Goal: Task Accomplishment & Management: Manage account settings

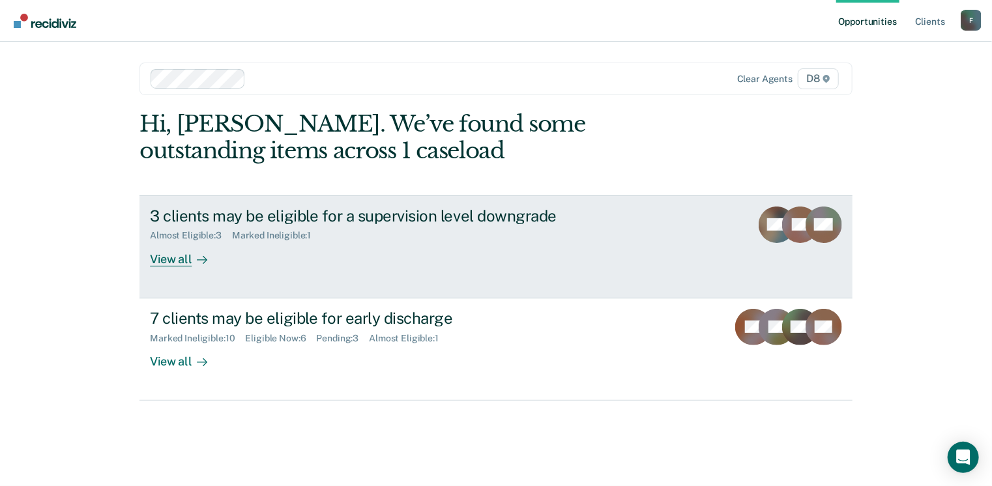
click at [179, 259] on div "View all" at bounding box center [186, 253] width 73 height 25
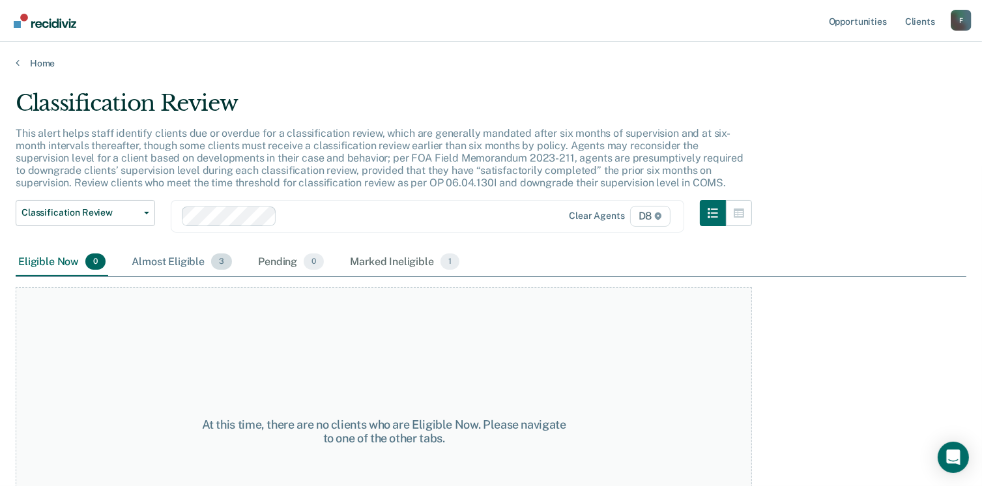
click at [177, 265] on div "Almost Eligible 3" at bounding box center [182, 262] width 106 height 29
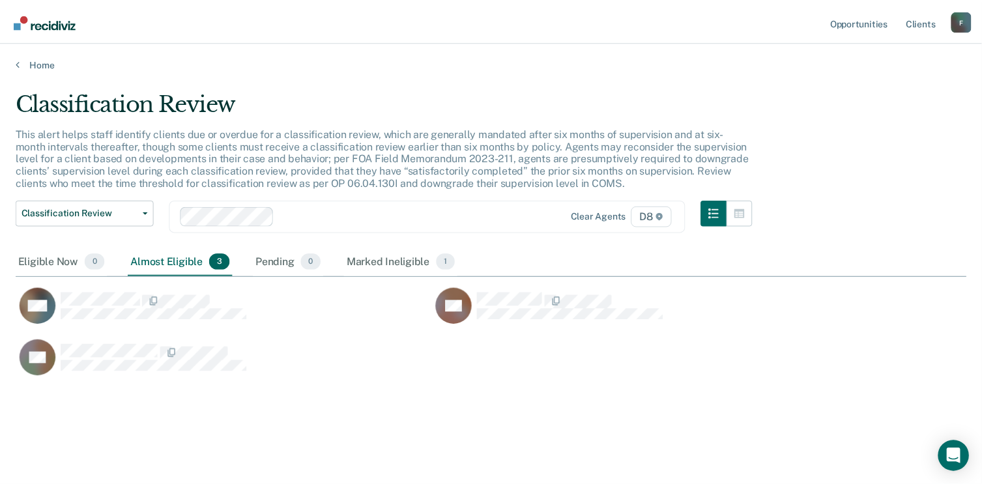
scroll to position [289, 951]
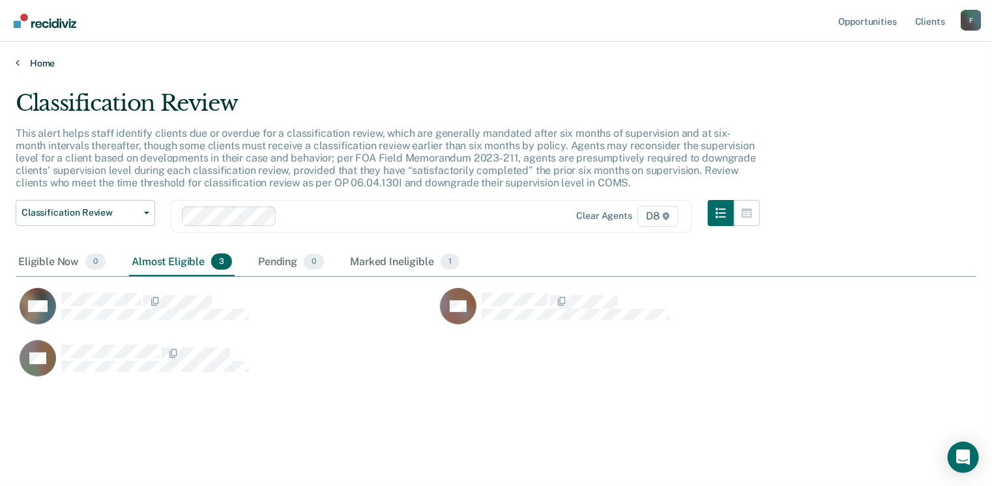
click at [46, 61] on link "Home" at bounding box center [496, 63] width 961 height 12
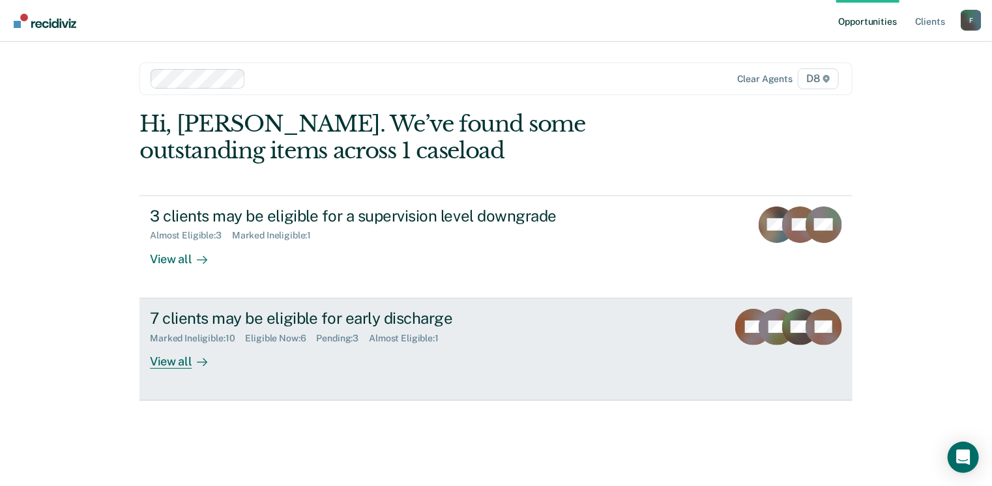
click at [165, 361] on div "View all" at bounding box center [186, 355] width 73 height 25
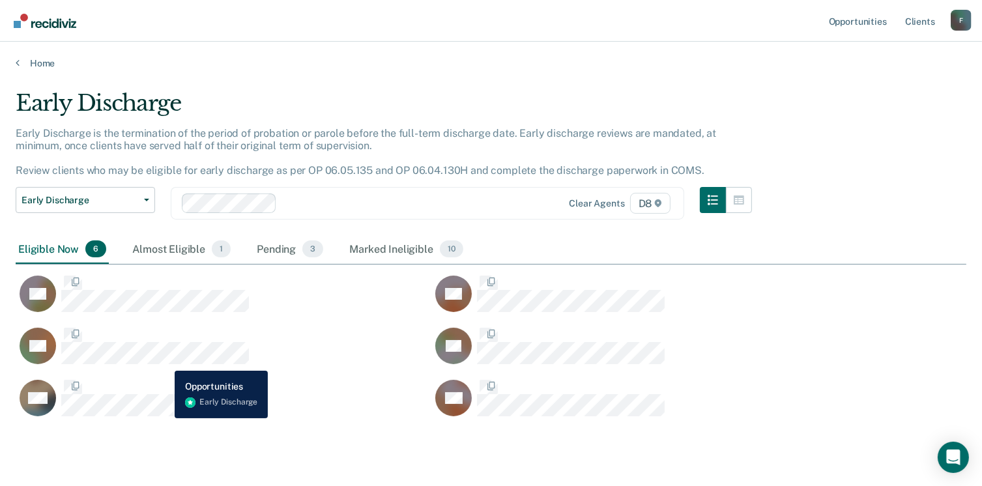
scroll to position [326, 941]
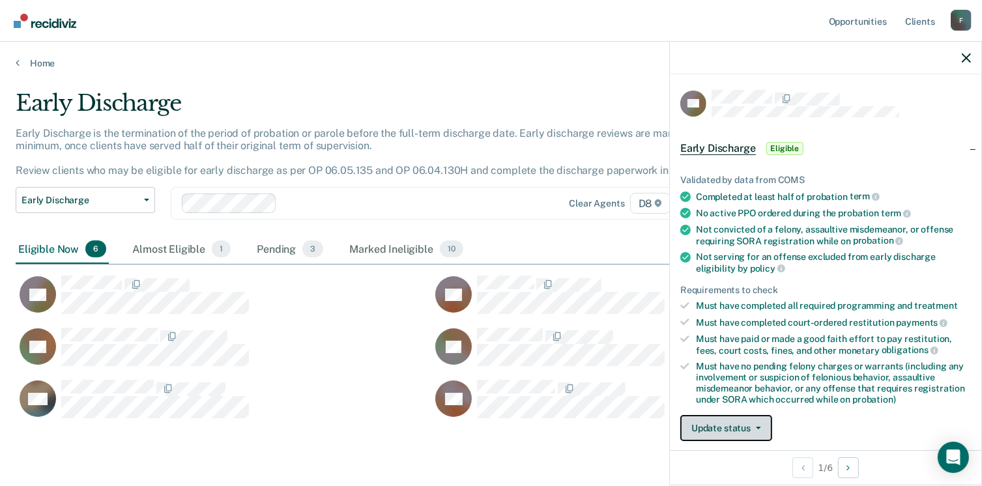
click at [764, 416] on button "Update status" at bounding box center [726, 428] width 92 height 26
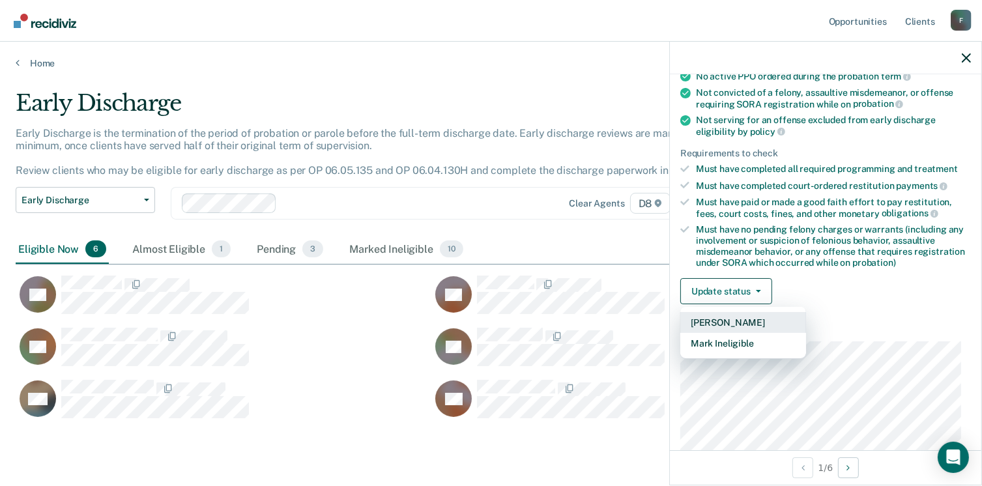
scroll to position [139, 0]
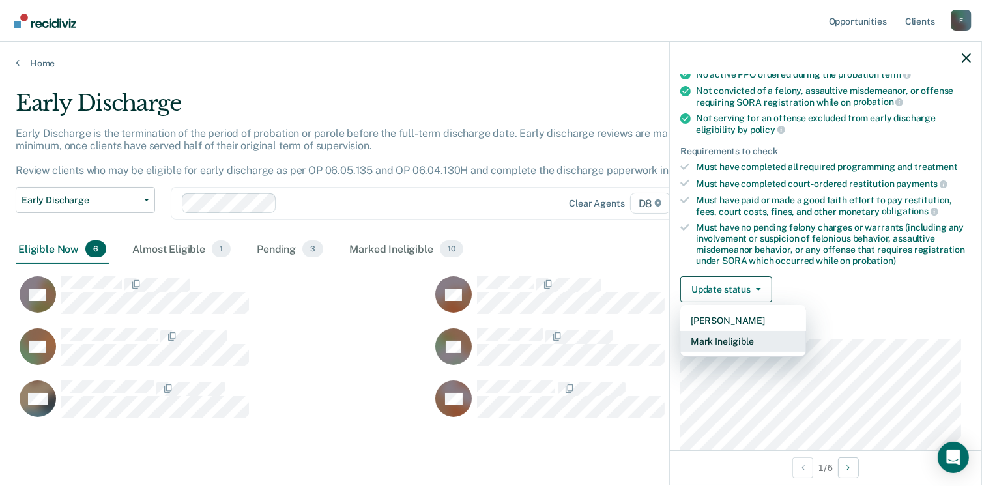
click at [738, 337] on button "Mark Ineligible" at bounding box center [743, 341] width 126 height 21
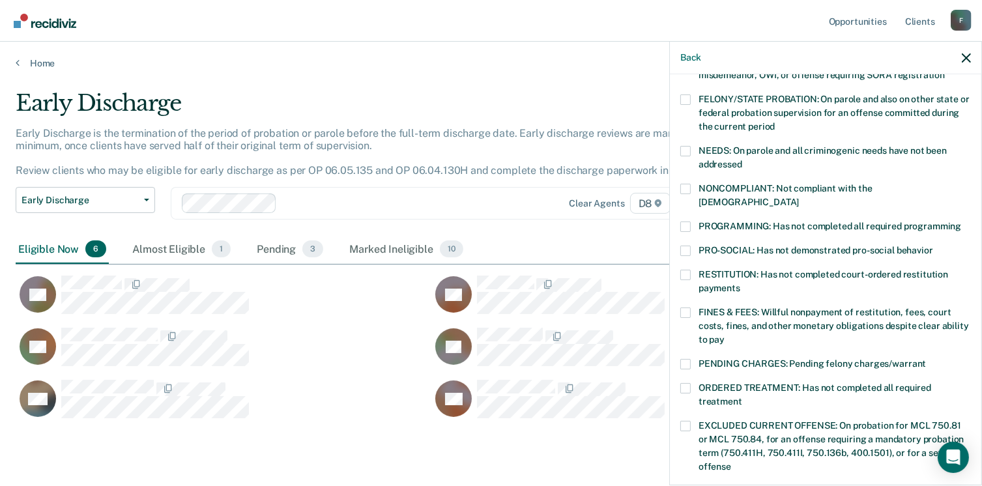
scroll to position [159, 0]
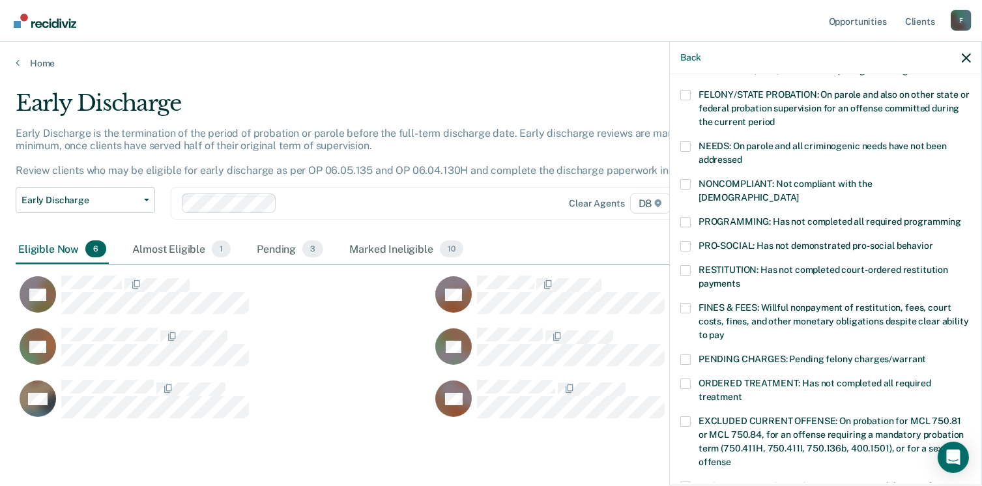
click at [686, 265] on label "RESTITUTION: Has not completed court-ordered restitution payments" at bounding box center [825, 278] width 291 height 27
click at [740, 279] on input "RESTITUTION: Has not completed court-ordered restitution payments" at bounding box center [740, 279] width 0 height 0
click at [683, 303] on span at bounding box center [685, 308] width 10 height 10
click at [725, 330] on input "FINES & FEES: Willful nonpayment of restitution, fees, court costs, fines, and …" at bounding box center [725, 330] width 0 height 0
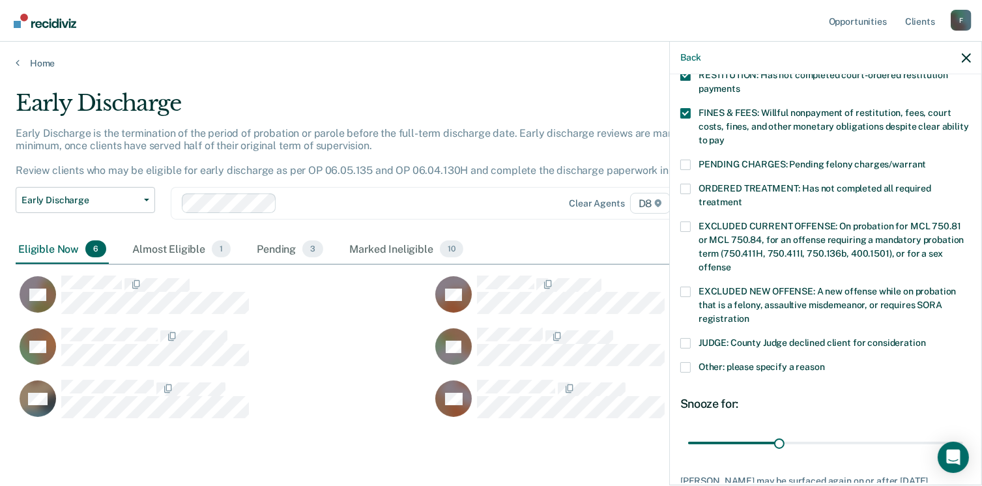
scroll to position [366, 0]
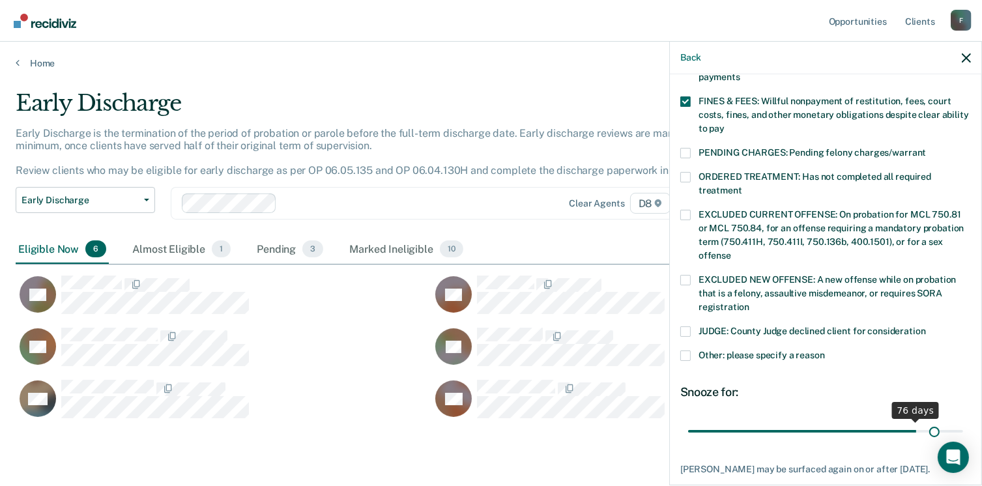
drag, startPoint x: 778, startPoint y: 414, endPoint x: 925, endPoint y: 413, distance: 147.3
type input "82"
click at [925, 420] on input "range" at bounding box center [825, 431] width 275 height 23
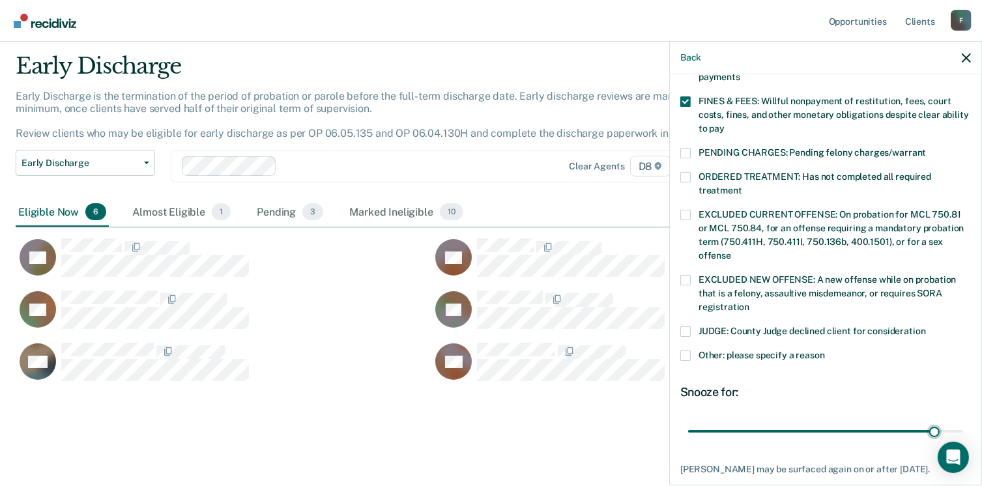
scroll to position [424, 0]
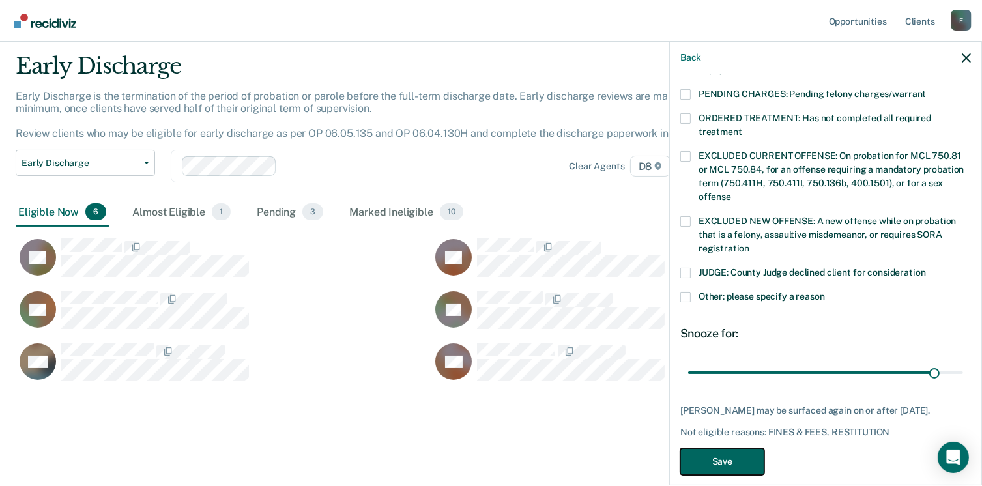
click at [740, 448] on button "Save" at bounding box center [722, 461] width 84 height 27
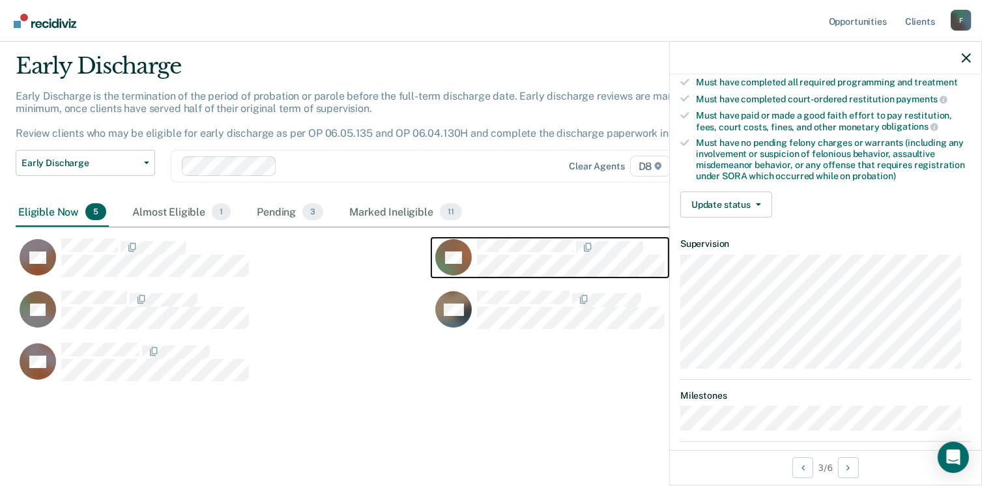
scroll to position [222, 0]
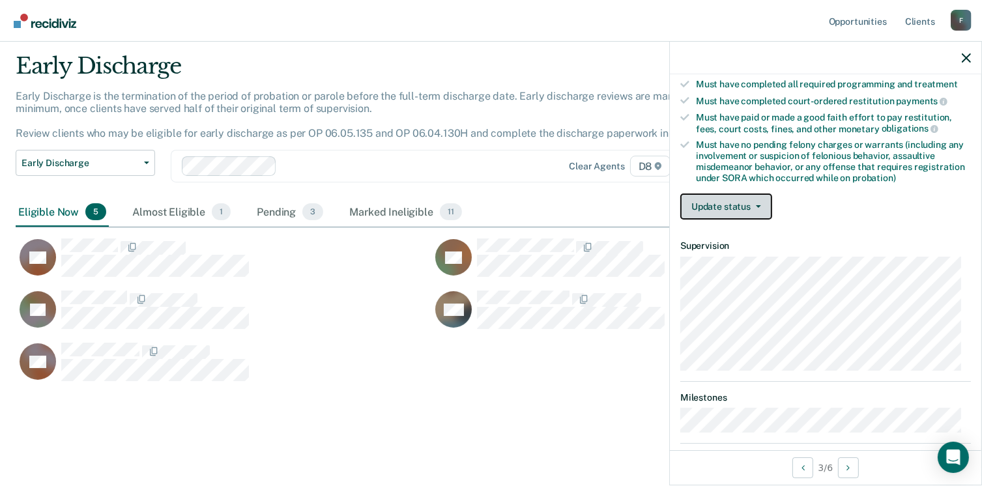
click at [758, 194] on button "Update status" at bounding box center [726, 207] width 92 height 26
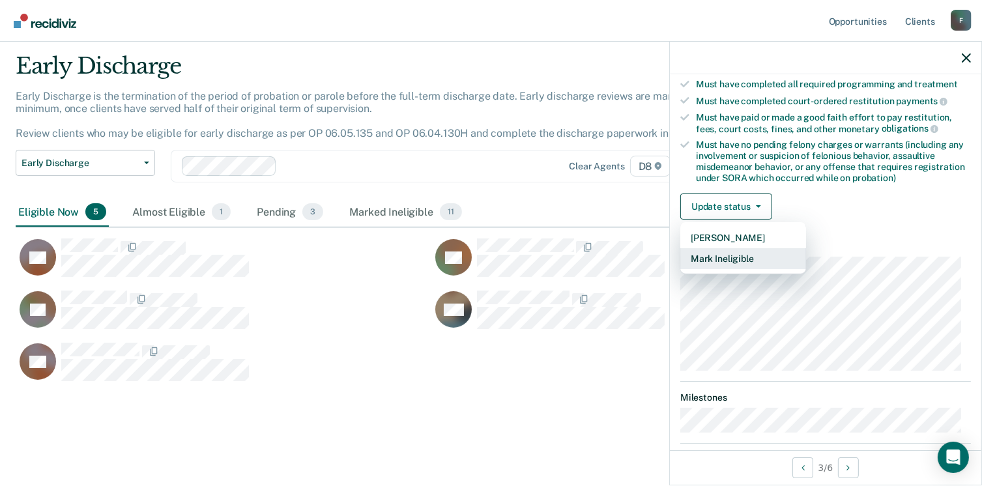
click at [745, 248] on button "Mark Ineligible" at bounding box center [743, 258] width 126 height 21
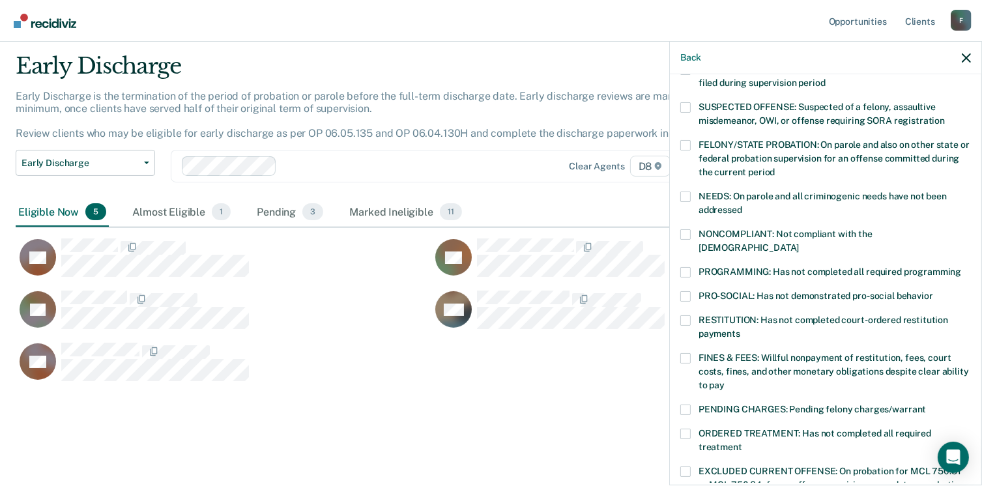
scroll to position [111, 0]
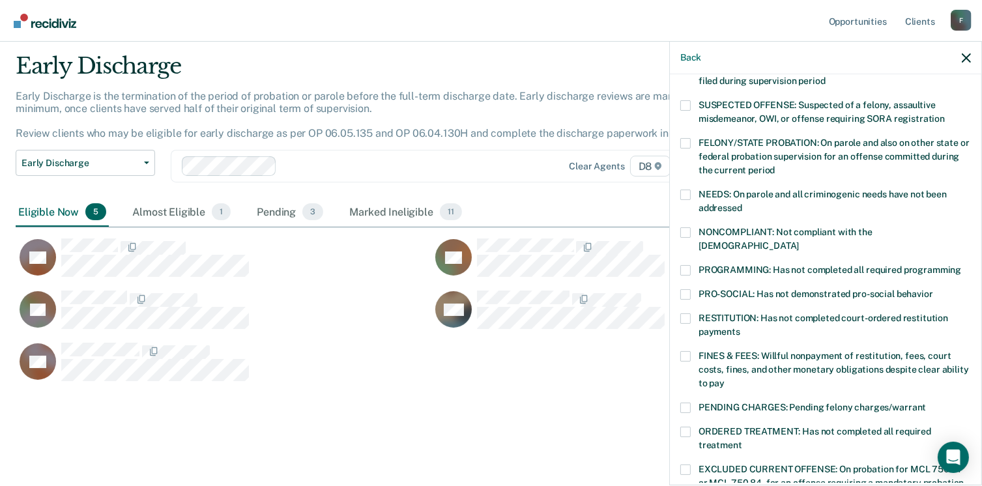
click at [685, 265] on span at bounding box center [685, 270] width 10 height 10
click at [961, 265] on input "PROGRAMMING: Has not completed all required programming" at bounding box center [961, 265] width 0 height 0
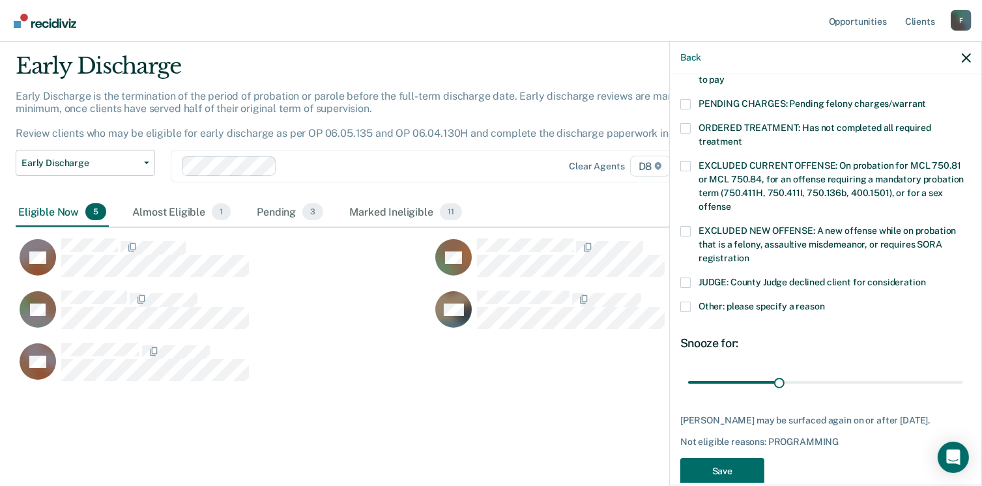
scroll to position [416, 0]
drag, startPoint x: 790, startPoint y: 364, endPoint x: 959, endPoint y: 372, distance: 169.6
type input "90"
click at [959, 372] on input "range" at bounding box center [825, 381] width 275 height 23
click at [744, 465] on button "Save" at bounding box center [722, 470] width 84 height 27
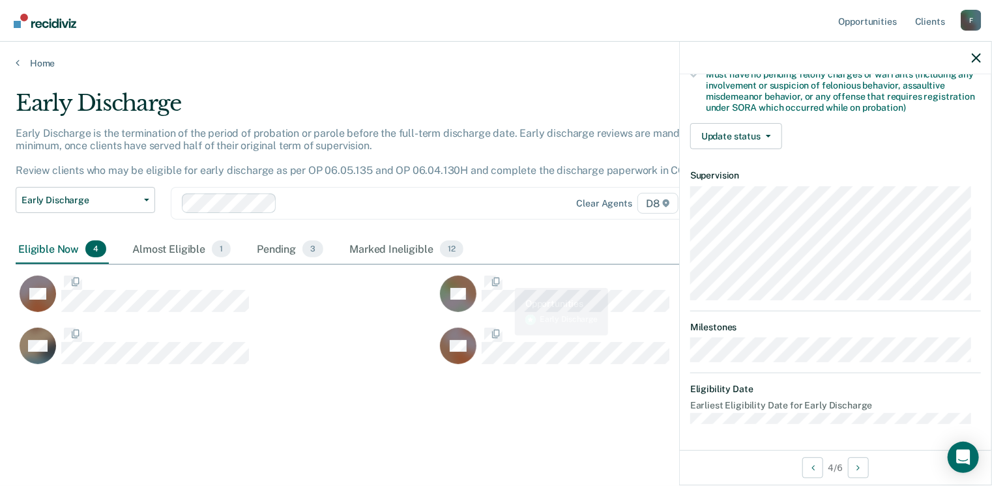
scroll to position [287, 0]
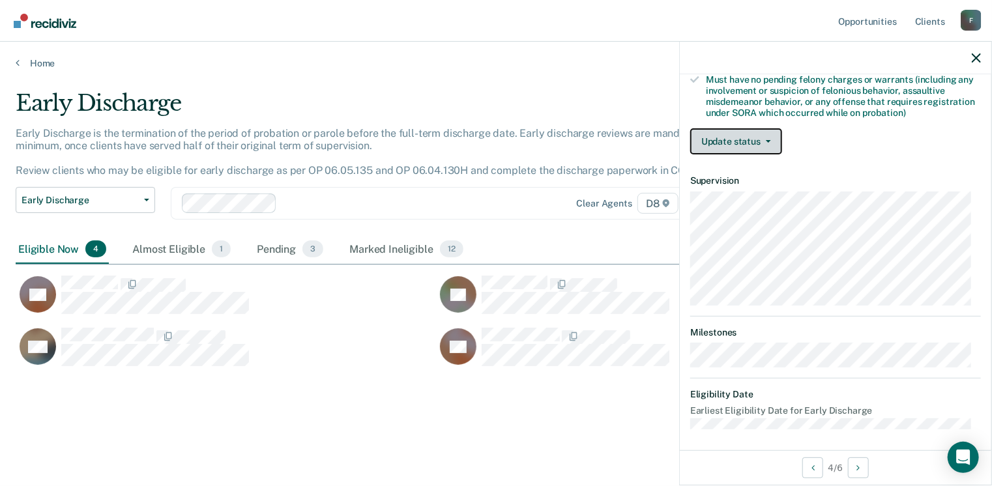
click at [772, 139] on button "Update status" at bounding box center [736, 141] width 92 height 26
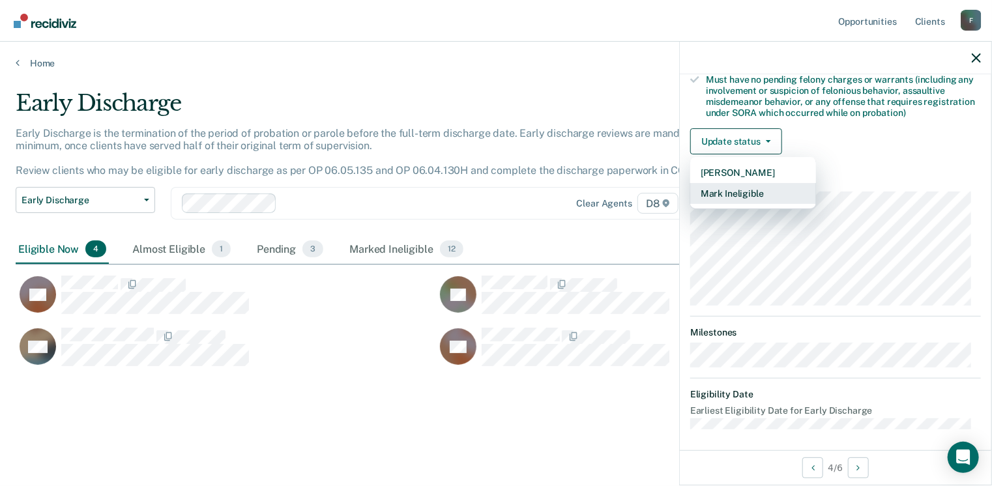
click at [751, 183] on button "Mark Ineligible" at bounding box center [753, 193] width 126 height 21
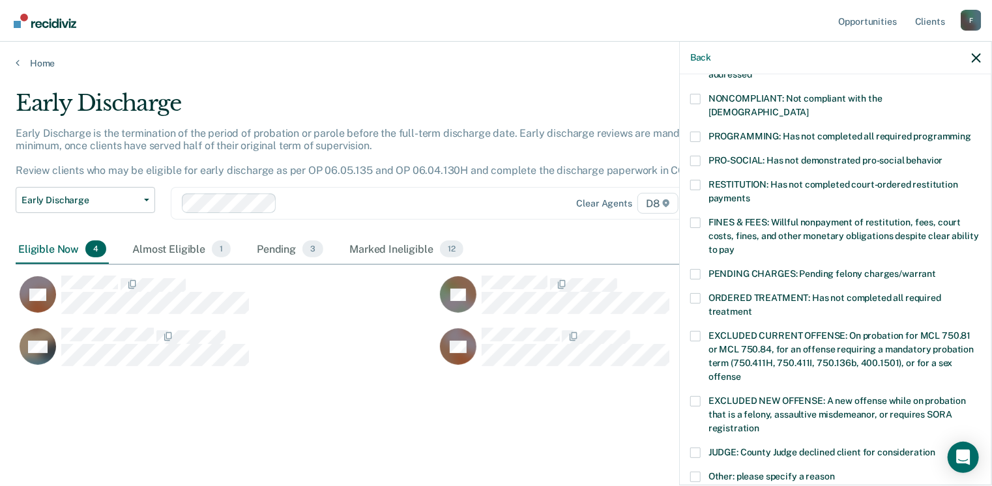
scroll to position [227, 0]
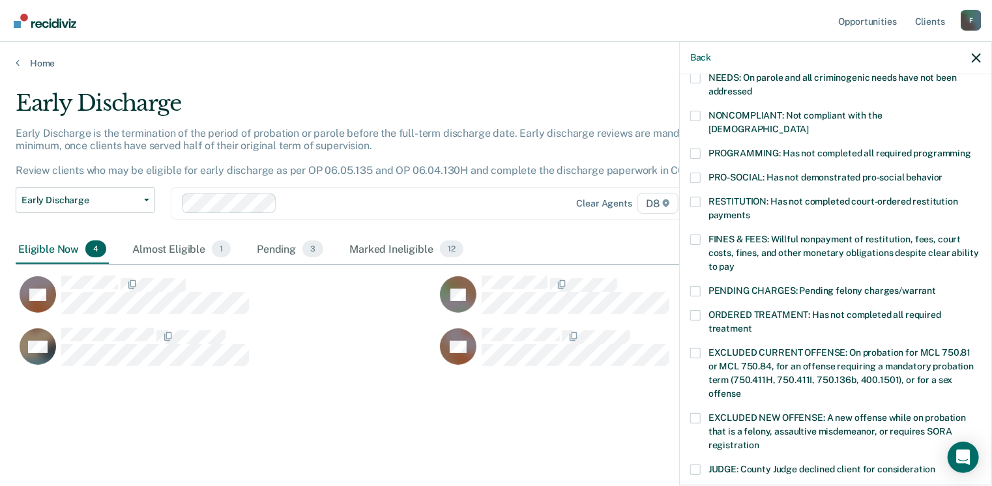
click at [694, 149] on span at bounding box center [695, 154] width 10 height 10
click at [971, 149] on input "PROGRAMMING: Has not completed all required programming" at bounding box center [971, 149] width 0 height 0
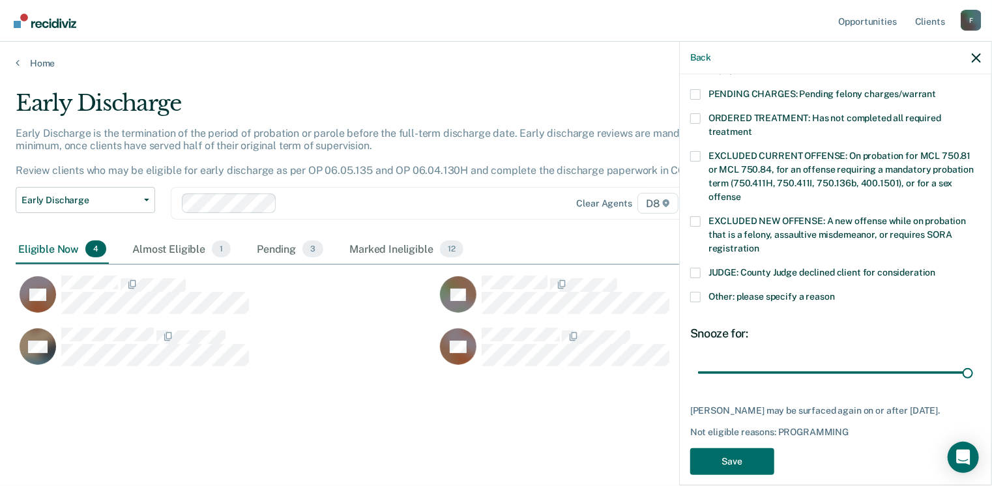
drag, startPoint x: 788, startPoint y: 357, endPoint x: 970, endPoint y: 371, distance: 181.7
type input "90"
click at [970, 371] on input "range" at bounding box center [835, 373] width 275 height 23
click at [725, 448] on button "Save" at bounding box center [732, 461] width 84 height 27
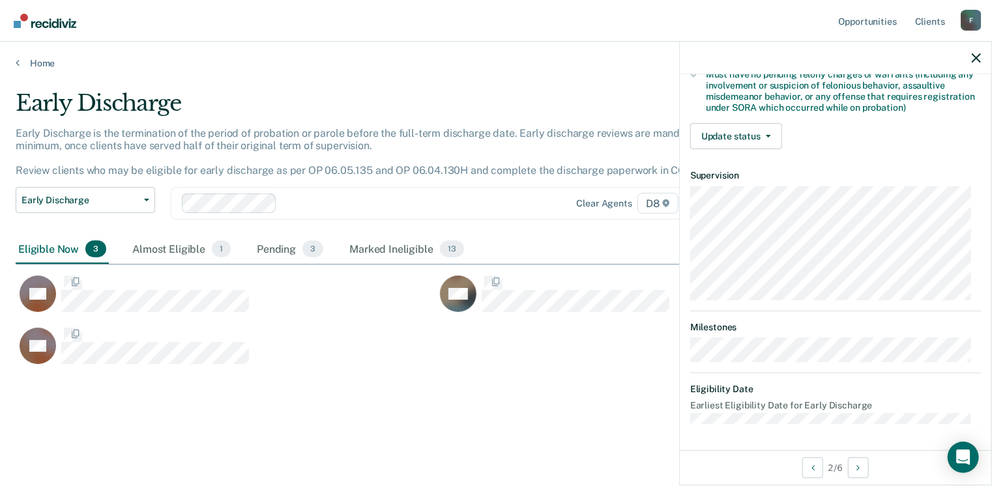
scroll to position [274, 0]
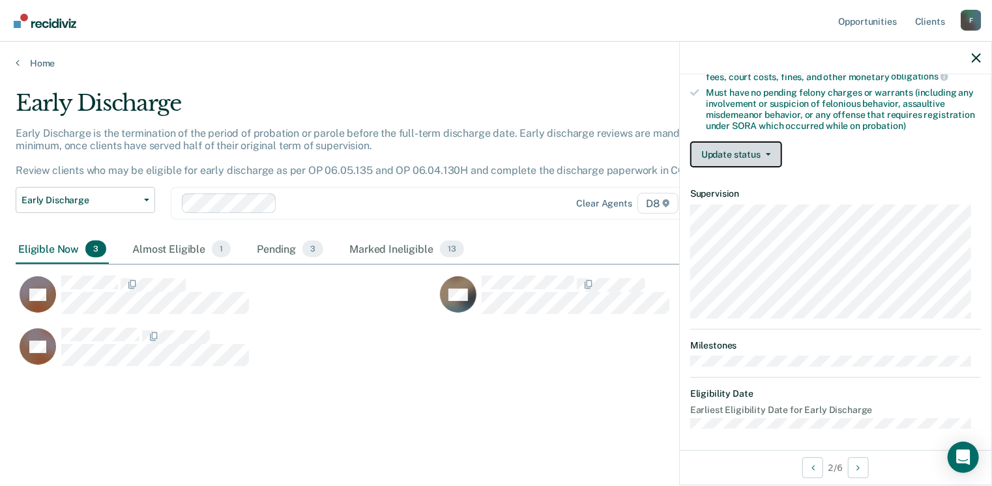
click at [772, 155] on button "Update status" at bounding box center [736, 154] width 92 height 26
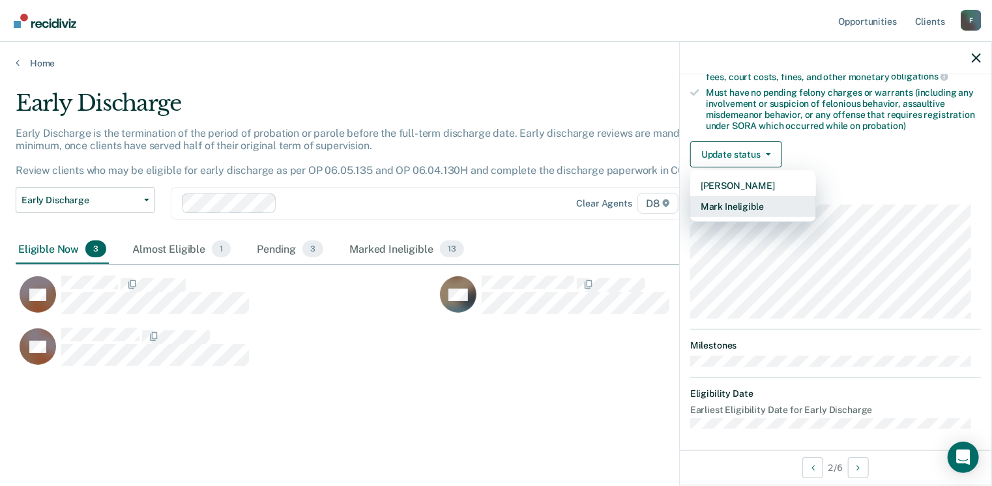
click at [761, 199] on button "Mark Ineligible" at bounding box center [753, 206] width 126 height 21
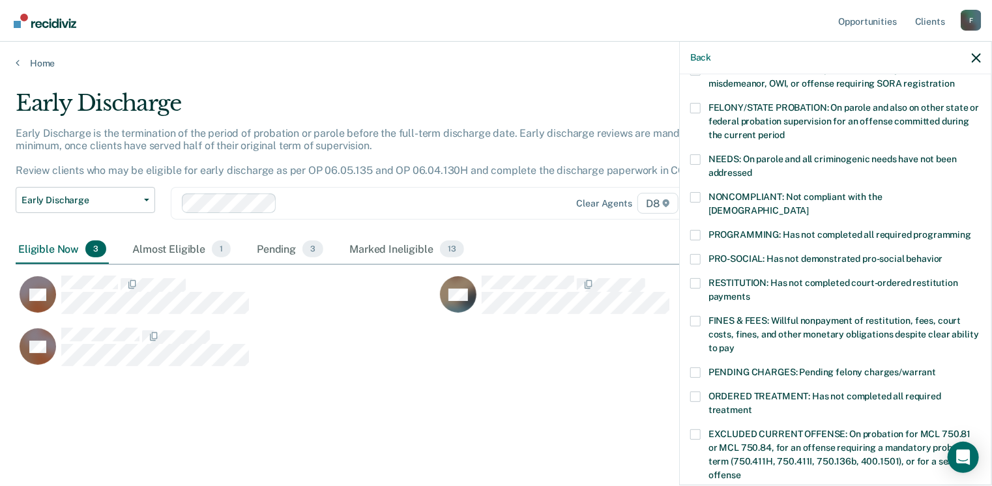
scroll to position [145, 0]
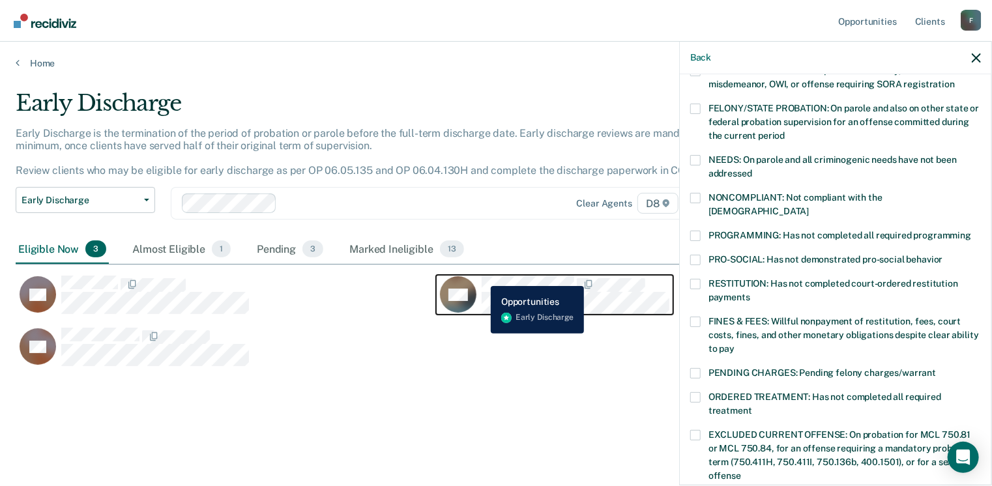
click at [480, 278] on div "DW" at bounding box center [554, 295] width 229 height 38
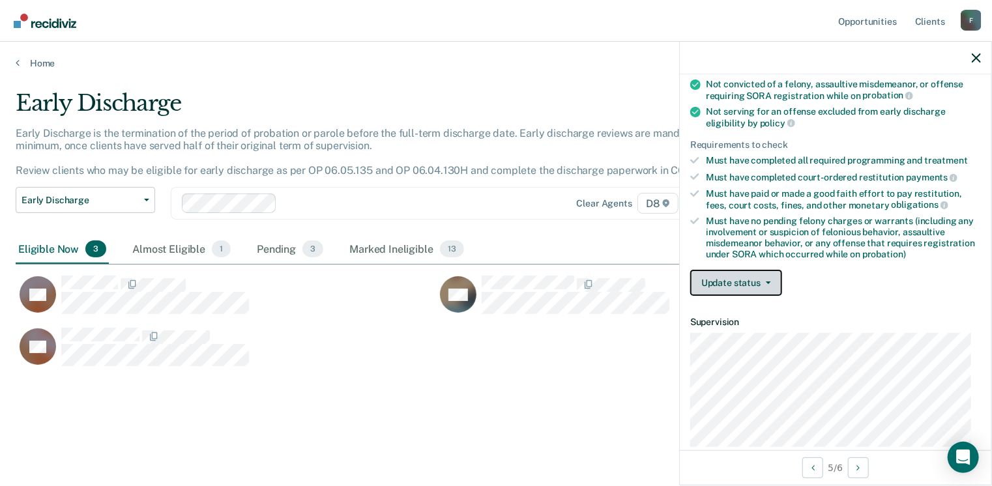
click at [748, 275] on button "Update status" at bounding box center [736, 283] width 92 height 26
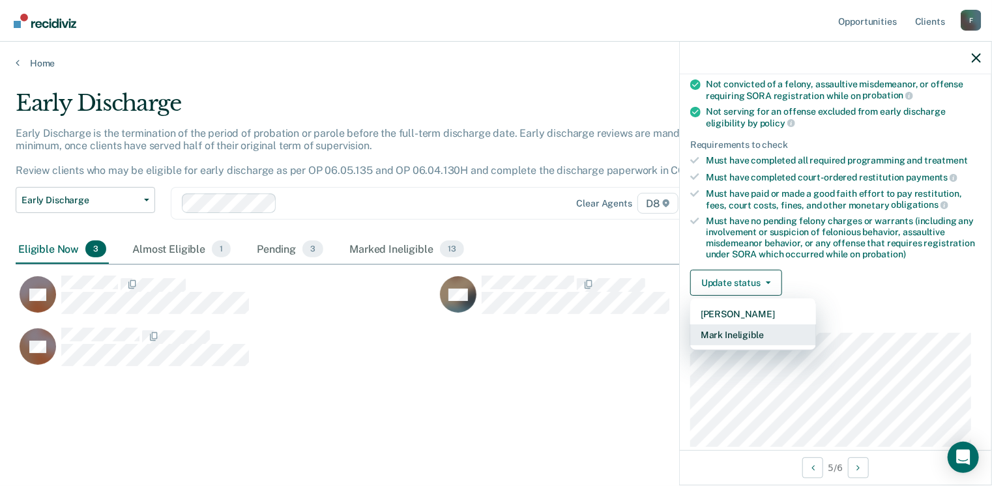
click at [730, 332] on button "Mark Ineligible" at bounding box center [753, 335] width 126 height 21
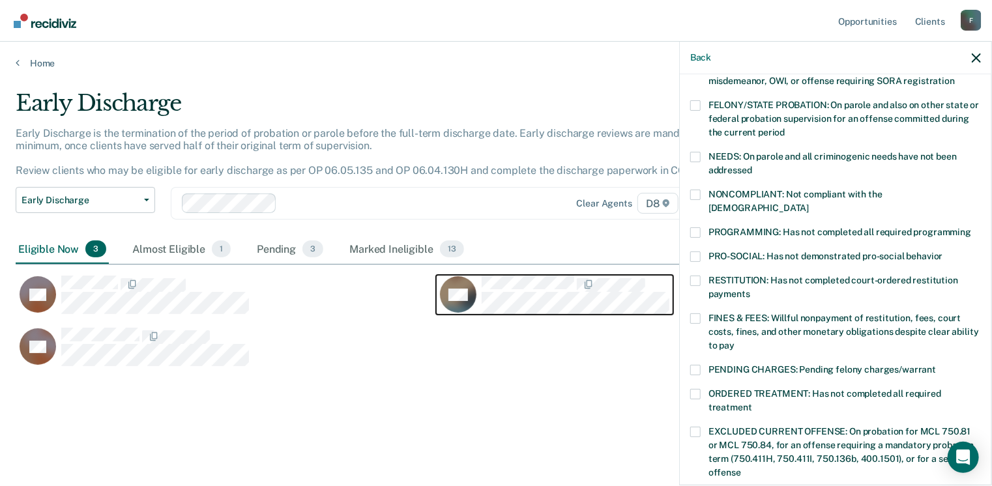
scroll to position [151, 0]
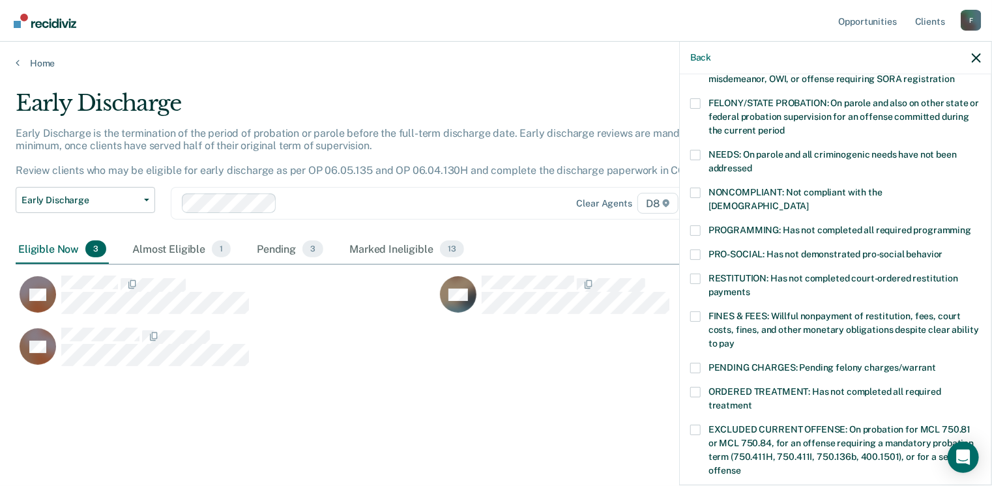
click at [696, 274] on span at bounding box center [695, 279] width 10 height 10
click at [750, 287] on input "RESTITUTION: Has not completed court-ordered restitution payments" at bounding box center [750, 287] width 0 height 0
click at [698, 311] on span at bounding box center [695, 316] width 10 height 10
click at [734, 339] on input "FINES & FEES: Willful nonpayment of restitution, fees, court costs, fines, and …" at bounding box center [734, 339] width 0 height 0
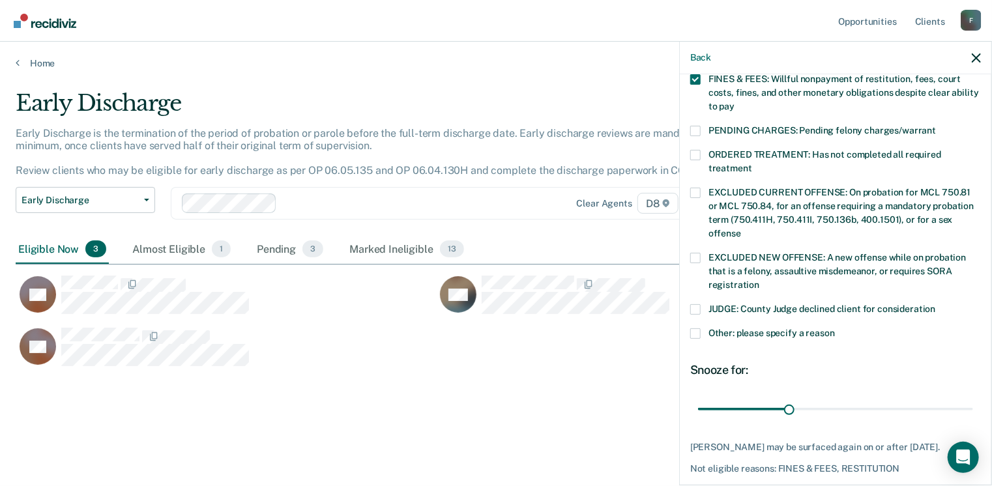
scroll to position [435, 0]
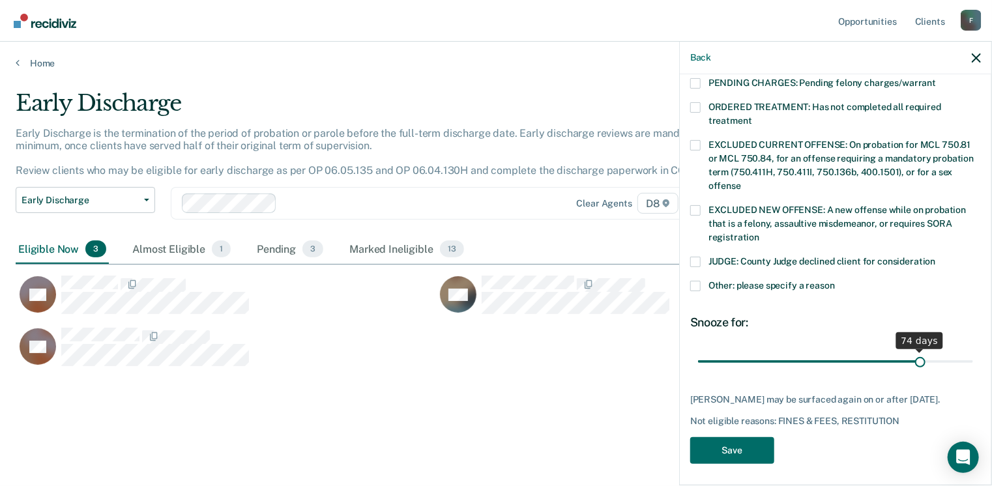
drag, startPoint x: 784, startPoint y: 345, endPoint x: 912, endPoint y: 348, distance: 128.4
type input "74"
click at [912, 351] on input "range" at bounding box center [835, 362] width 275 height 23
click at [736, 437] on button "Save" at bounding box center [732, 450] width 84 height 27
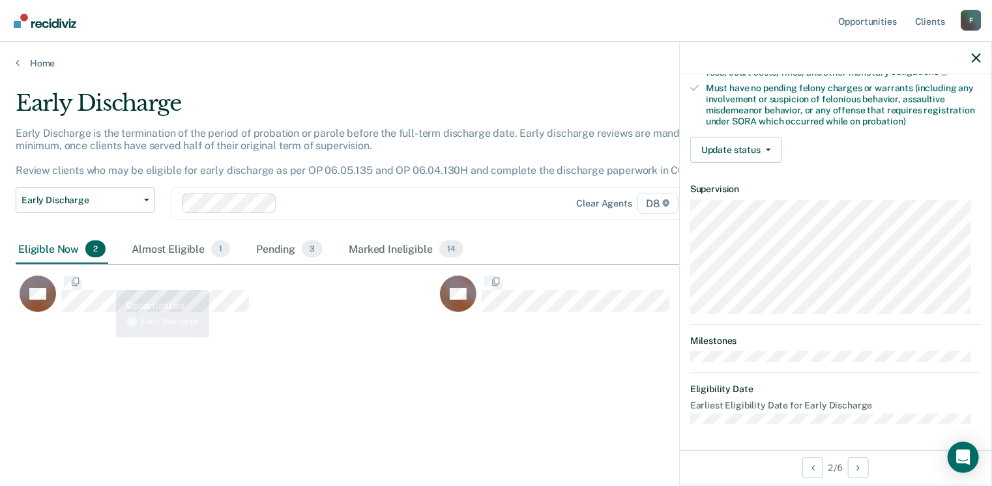
scroll to position [274, 0]
